Goal: Task Accomplishment & Management: Manage account settings

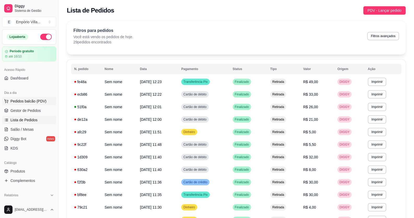
click at [20, 102] on span "Pedidos balcão (PDV)" at bounding box center [28, 100] width 36 height 5
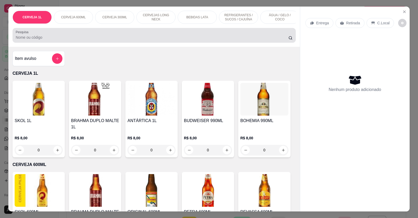
click at [22, 40] on input "Pesquisa" at bounding box center [152, 37] width 273 height 5
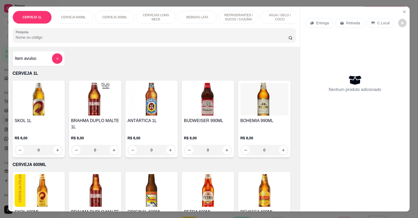
click at [23, 40] on input "Pesquisa" at bounding box center [152, 37] width 273 height 5
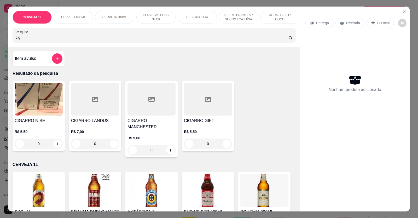
type input "cig"
click at [98, 144] on input "0" at bounding box center [94, 143] width 29 height 10
click at [97, 146] on input "0" at bounding box center [94, 143] width 29 height 10
type input "3"
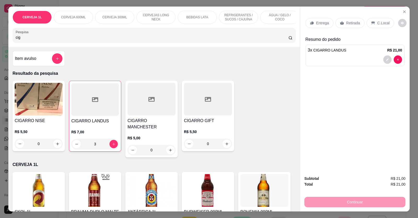
type input "3"
click at [350, 24] on p "Retirada" at bounding box center [353, 22] width 14 height 5
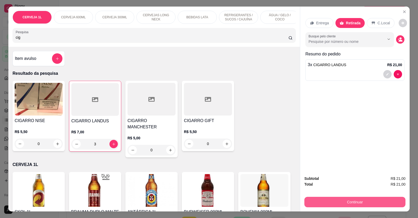
click at [352, 202] on button "Continuar" at bounding box center [354, 202] width 101 height 10
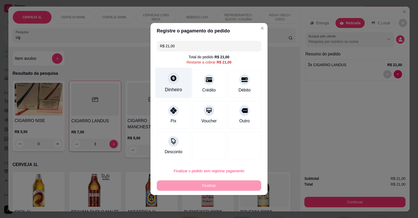
click at [176, 90] on div "Dinheiro" at bounding box center [173, 89] width 17 height 7
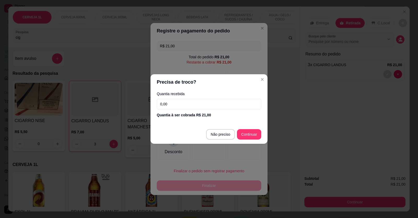
click at [181, 104] on input "0,00" at bounding box center [209, 104] width 104 height 10
type input "22,00"
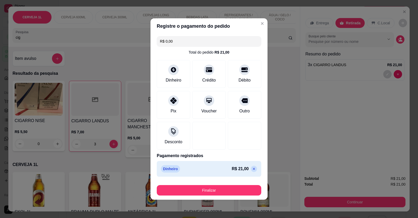
type input "R$ 0,00"
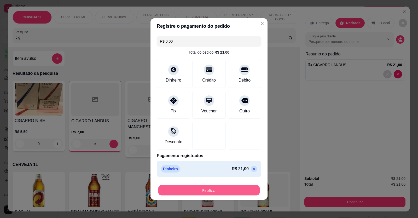
click at [211, 190] on button "Finalizar" at bounding box center [208, 190] width 101 height 10
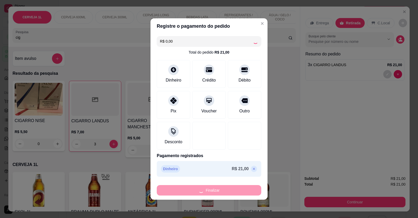
type input "0"
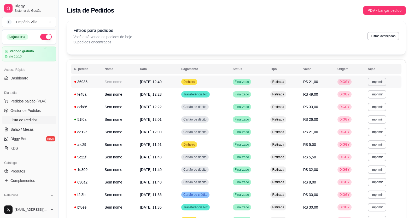
click at [217, 81] on td "Dinheiro" at bounding box center [203, 81] width 51 height 13
click at [27, 101] on span "Pedidos balcão (PDV)" at bounding box center [28, 100] width 36 height 5
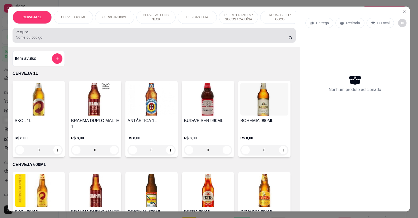
click at [40, 40] on input "Pesquisa" at bounding box center [152, 37] width 273 height 5
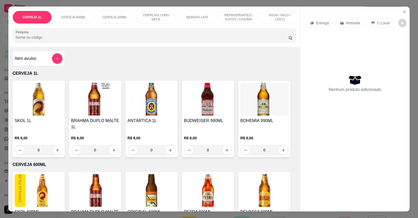
click at [39, 40] on input "Pesquisa" at bounding box center [152, 37] width 273 height 5
click at [38, 40] on input "Pesquisa" at bounding box center [152, 37] width 273 height 5
click at [52, 40] on input "Pesquisa" at bounding box center [152, 37] width 273 height 5
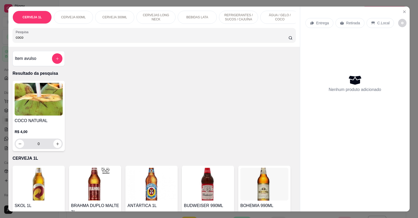
type input "coco"
click at [45, 149] on input "0" at bounding box center [38, 143] width 29 height 10
type input "3"
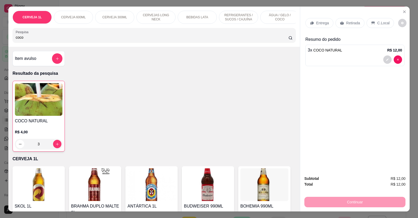
type input "3"
click at [30, 40] on input "coco" at bounding box center [152, 37] width 273 height 5
type input "c"
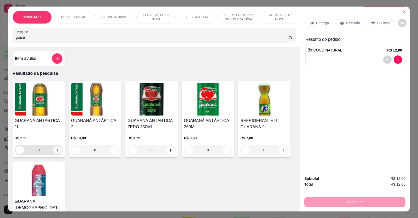
type input "guara"
click at [57, 148] on icon "increase-product-quantity" at bounding box center [58, 150] width 4 height 4
type input "1"
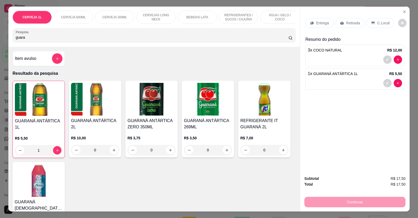
click at [347, 23] on p "Retirada" at bounding box center [353, 22] width 14 height 5
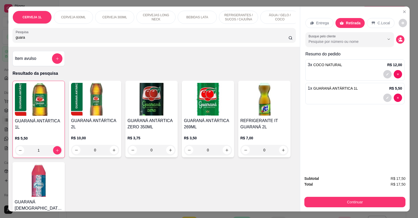
click at [344, 203] on button "Continuar" at bounding box center [354, 202] width 101 height 10
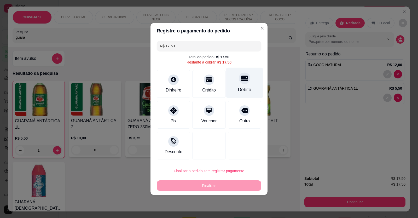
click at [241, 89] on div "Débito" at bounding box center [244, 89] width 13 height 7
type input "R$ 0,00"
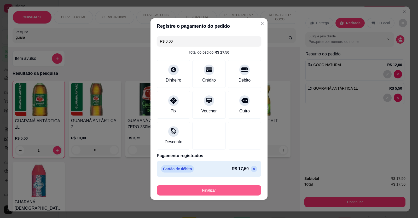
click at [210, 190] on button "Finalizar" at bounding box center [209, 190] width 104 height 10
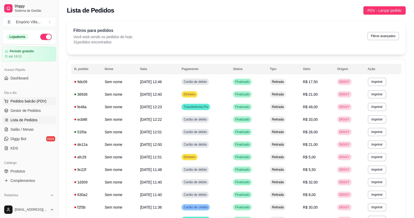
click at [31, 102] on span "Pedidos balcão (PDV)" at bounding box center [28, 100] width 36 height 5
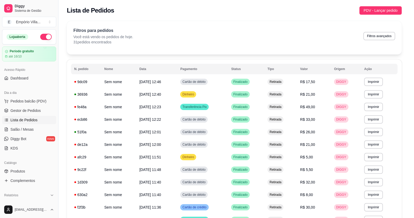
click at [31, 100] on img at bounding box center [39, 99] width 48 height 33
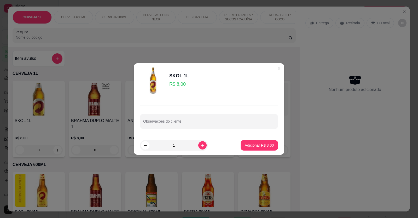
click at [36, 40] on input "Pesquisa" at bounding box center [152, 37] width 273 height 5
click at [40, 40] on input "Pesquisa" at bounding box center [152, 37] width 273 height 5
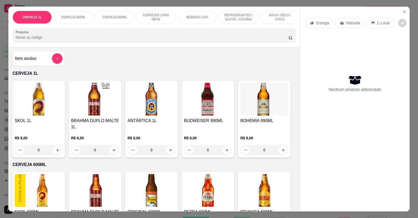
click at [277, 70] on div "Item avulso CERVEJA 1L SKOL 1L R$ 8,00 0 BRAHMA DUPLO MALTE 1L R$ 8,00 0 ANTÁRT…" at bounding box center [153, 129] width 291 height 164
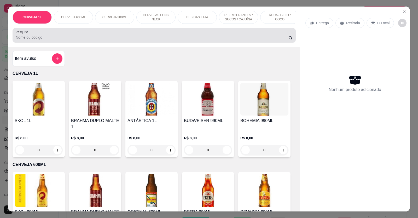
click at [30, 40] on input "Pesquisa" at bounding box center [152, 37] width 273 height 5
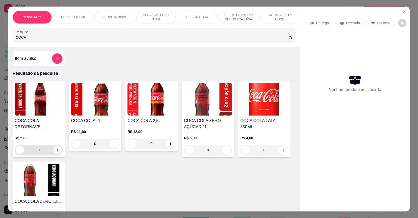
type input "COCA"
click at [56, 151] on icon "increase-product-quantity" at bounding box center [57, 150] width 3 height 3
type input "2"
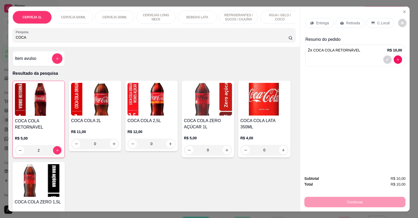
click at [343, 25] on div "Retirada" at bounding box center [349, 23] width 29 height 10
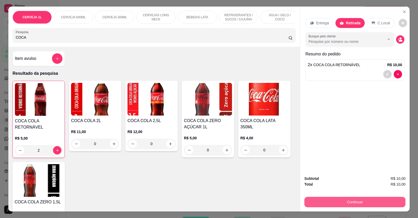
click at [348, 200] on button "Continuar" at bounding box center [354, 202] width 101 height 10
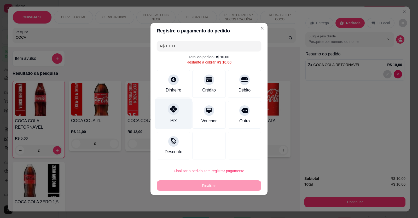
click at [177, 116] on div "Pix" at bounding box center [173, 113] width 37 height 31
type input "R$ 0,00"
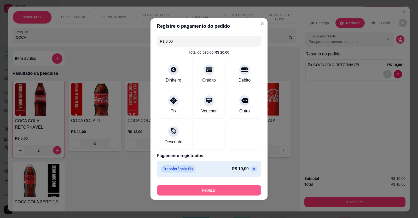
click at [215, 190] on button "Finalizar" at bounding box center [209, 190] width 104 height 10
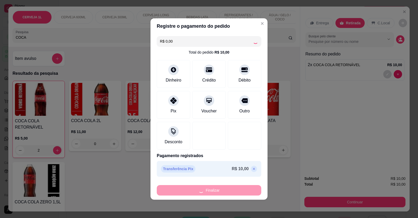
type input "0"
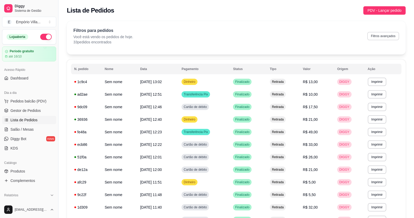
click at [388, 39] on button "Filtros avançados" at bounding box center [383, 36] width 32 height 8
select select "0"
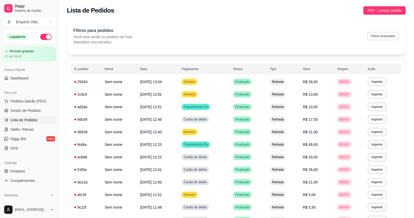
click at [390, 36] on button "Filtros avançados" at bounding box center [383, 36] width 32 height 8
select select "0"
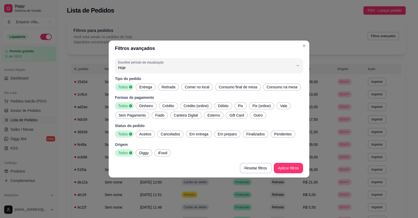
click at [144, 105] on span "Dinheiro" at bounding box center [146, 105] width 18 height 5
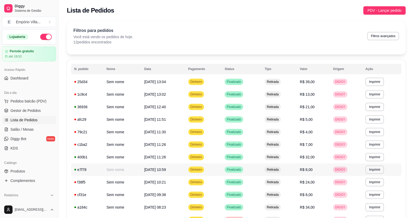
scroll to position [46, 0]
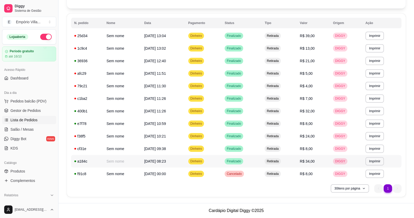
click at [184, 159] on td "[DATE] 08:23" at bounding box center [163, 161] width 44 height 13
click at [172, 137] on td "[DATE] 10:21" at bounding box center [163, 136] width 44 height 13
click at [185, 97] on td "[DATE] 11:26" at bounding box center [163, 98] width 44 height 13
click at [163, 60] on span "[DATE] 12:40" at bounding box center [155, 61] width 22 height 4
click at [166, 50] on span "[DATE] 13:02" at bounding box center [155, 48] width 22 height 4
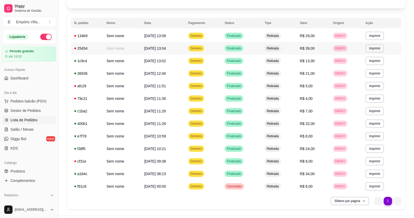
click at [185, 50] on td "[DATE] 13:04" at bounding box center [163, 48] width 44 height 13
click at [185, 33] on td "[DATE] 13:08" at bounding box center [163, 35] width 44 height 13
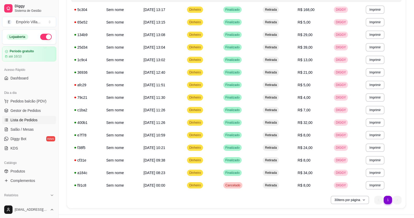
scroll to position [78, 0]
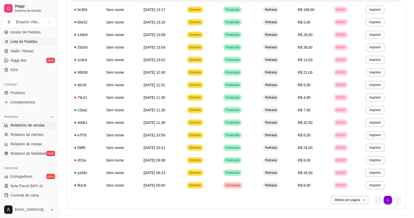
click at [45, 122] on link "Relatórios de vendas" at bounding box center [29, 125] width 54 height 8
select select "ALL"
select select "0"
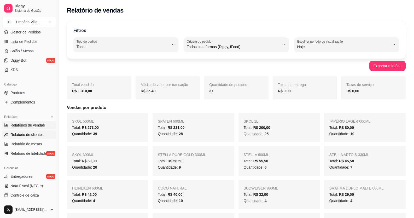
click at [31, 137] on link "Relatório de clientes" at bounding box center [29, 134] width 54 height 8
select select "30"
select select "HIGHEST_TOTAL_SPENT_WITH_ORDERS"
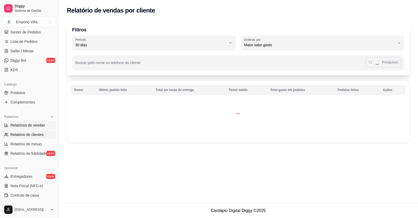
click at [36, 125] on span "Relatórios de vendas" at bounding box center [27, 124] width 34 height 5
select select "ALL"
select select "0"
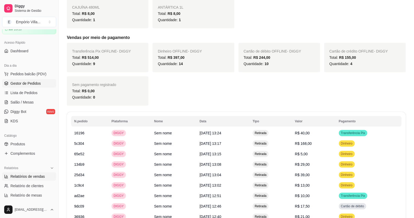
scroll to position [26, 0]
click at [35, 91] on span "Lista de Pedidos" at bounding box center [23, 93] width 27 height 5
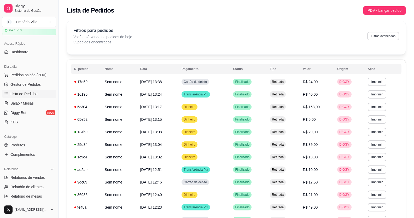
click at [378, 36] on button "Filtros avançados" at bounding box center [383, 36] width 32 height 8
select select "0"
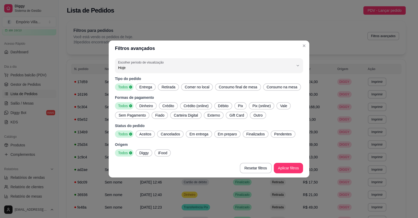
click at [228, 106] on span "Débito" at bounding box center [223, 105] width 15 height 5
click at [129, 105] on span "Todos" at bounding box center [123, 105] width 14 height 5
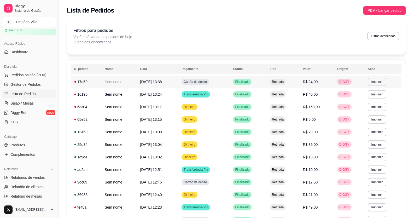
click at [375, 82] on button "Imprimir" at bounding box center [377, 82] width 19 height 8
click at [382, 40] on button "Filtros avançados" at bounding box center [383, 36] width 32 height 8
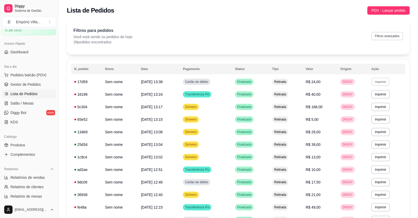
select select "0"
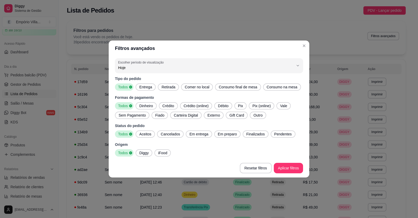
click at [230, 107] on span "Débito" at bounding box center [223, 105] width 15 height 5
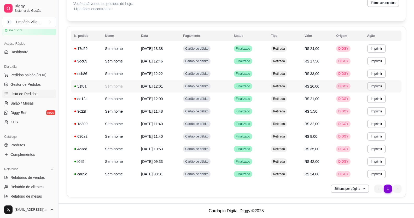
scroll to position [33, 0]
click at [29, 175] on span "Relatórios de vendas" at bounding box center [27, 177] width 34 height 5
select select "ALL"
select select "0"
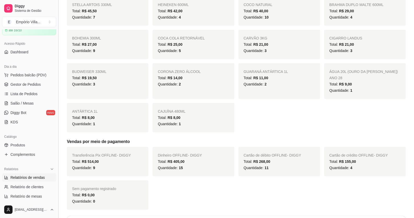
scroll to position [183, 0]
click at [22, 86] on span "Gestor de Pedidos" at bounding box center [25, 84] width 30 height 5
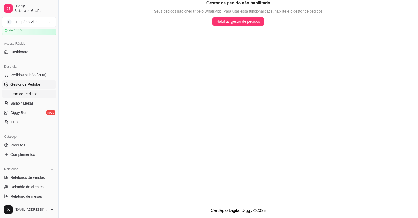
click at [22, 96] on link "Lista de Pedidos" at bounding box center [29, 94] width 54 height 8
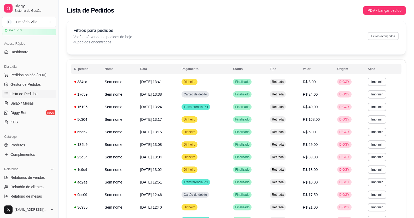
click at [377, 37] on button "Filtros avançados" at bounding box center [383, 36] width 31 height 8
select select "0"
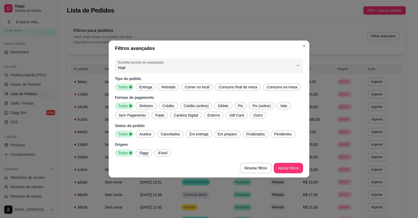
click at [242, 107] on span "Pix" at bounding box center [240, 105] width 9 height 5
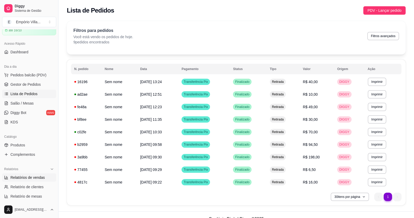
click at [34, 179] on span "Relatórios de vendas" at bounding box center [27, 177] width 34 height 5
select select "ALL"
select select "0"
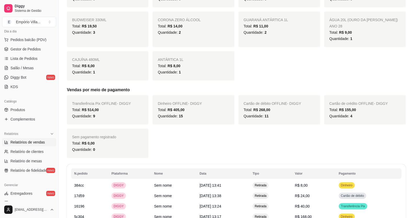
scroll to position [52, 0]
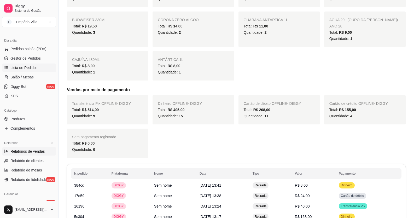
click at [25, 67] on span "Lista de Pedidos" at bounding box center [23, 67] width 27 height 5
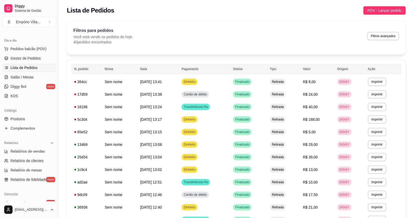
click at [389, 40] on div "Filtros para pedidos Você está vendo os pedidos de hoje. 40 pedidos encontrados…" at bounding box center [236, 35] width 326 height 17
click at [387, 35] on button "Filtros avançados" at bounding box center [383, 36] width 31 height 8
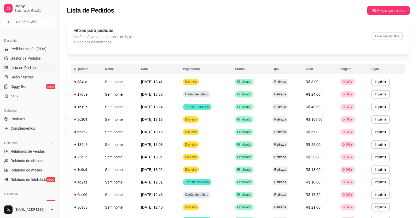
select select "0"
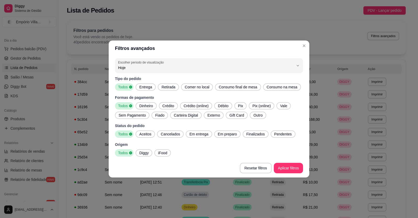
click at [240, 107] on span "Pix" at bounding box center [240, 105] width 9 height 5
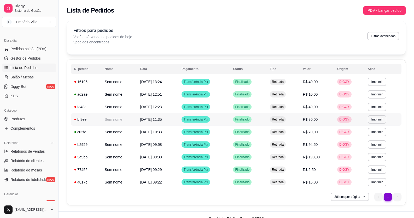
click at [169, 119] on td "[DATE] 11:35" at bounding box center [158, 119] width 42 height 13
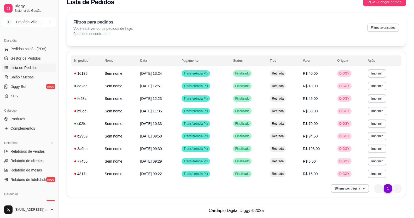
click at [378, 28] on button "Filtros avançados" at bounding box center [383, 27] width 32 height 8
select select "0"
click at [382, 29] on button "Filtros avançados" at bounding box center [383, 27] width 32 height 8
select select "0"
click at [35, 150] on span "Relatórios de vendas" at bounding box center [27, 151] width 34 height 5
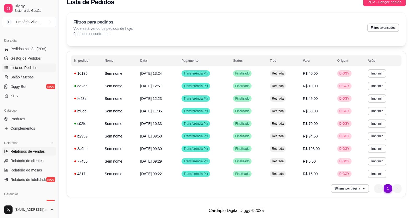
select select "ALL"
select select "0"
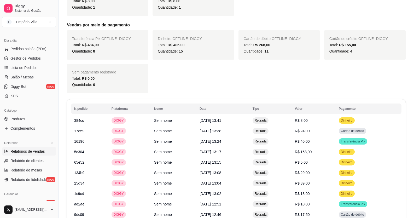
scroll to position [261, 0]
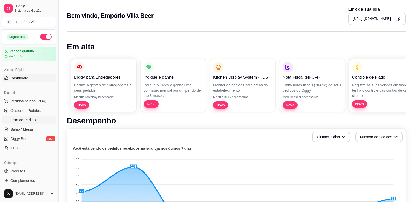
scroll to position [78, 0]
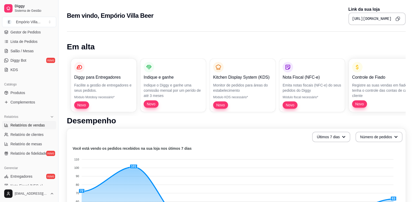
click at [41, 127] on span "Relatórios de vendas" at bounding box center [27, 124] width 34 height 5
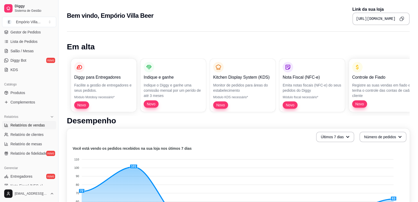
select select "ALL"
select select "0"
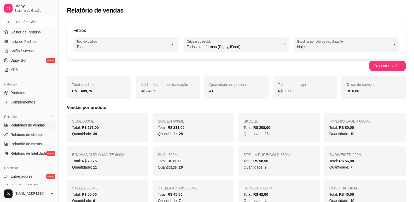
click at [2, 121] on link "Relatórios de vendas" at bounding box center [29, 125] width 54 height 8
click at [39, 43] on link "Lista de Pedidos" at bounding box center [29, 41] width 54 height 8
